Goal: Answer question/provide support: Answer question/provide support

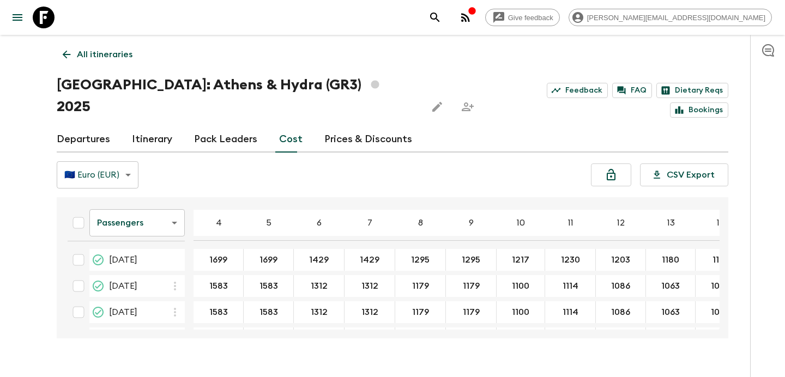
click at [476, 10] on button "button" at bounding box center [466, 18] width 22 height 22
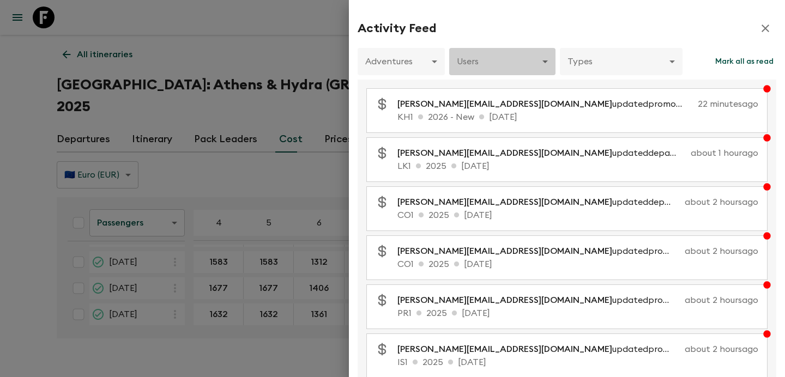
click at [528, 61] on body "Give feedback [PERSON_NAME][EMAIL_ADDRESS][DOMAIN_NAME] All itineraries [GEOGRA…" at bounding box center [392, 199] width 785 height 398
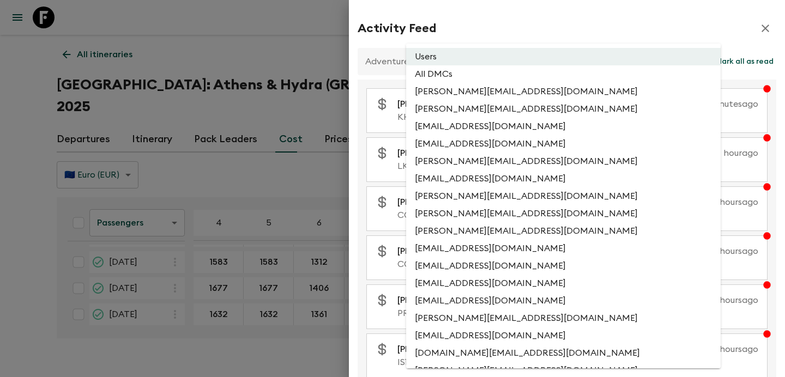
click at [525, 72] on li "All DMCs" at bounding box center [563, 73] width 315 height 17
type input "EXTERNAL_ONLY"
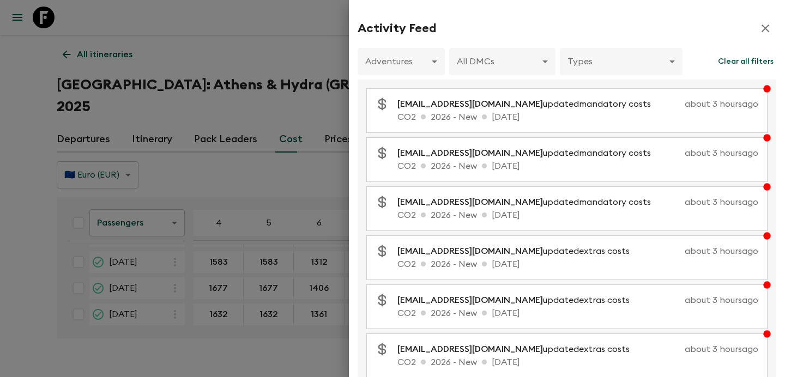
click at [285, 96] on div at bounding box center [392, 188] width 785 height 377
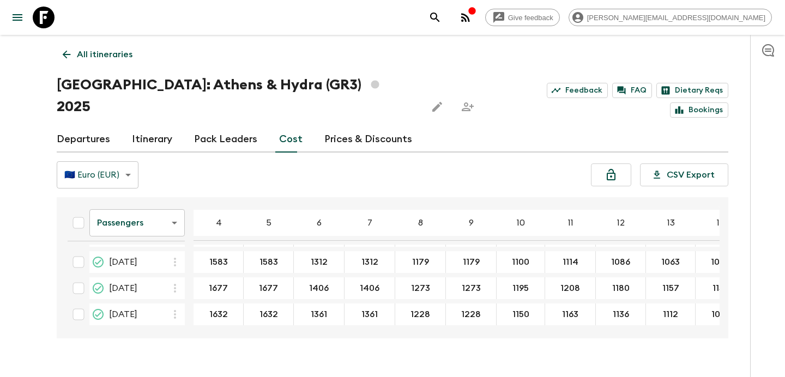
click at [476, 14] on icon "button" at bounding box center [472, 11] width 9 height 9
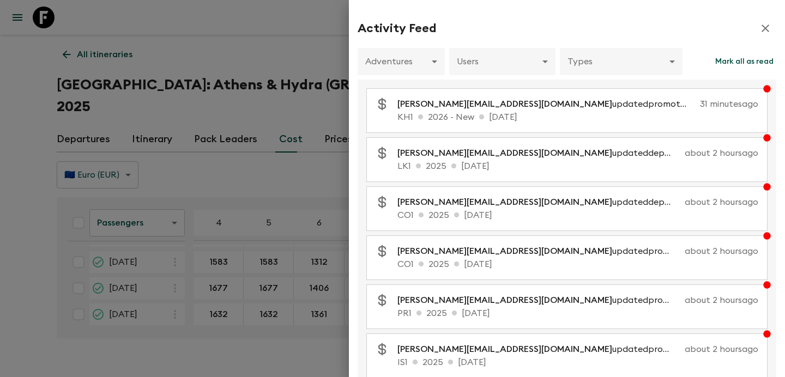
click at [284, 139] on div at bounding box center [392, 188] width 785 height 377
